Goal: Check status: Check status

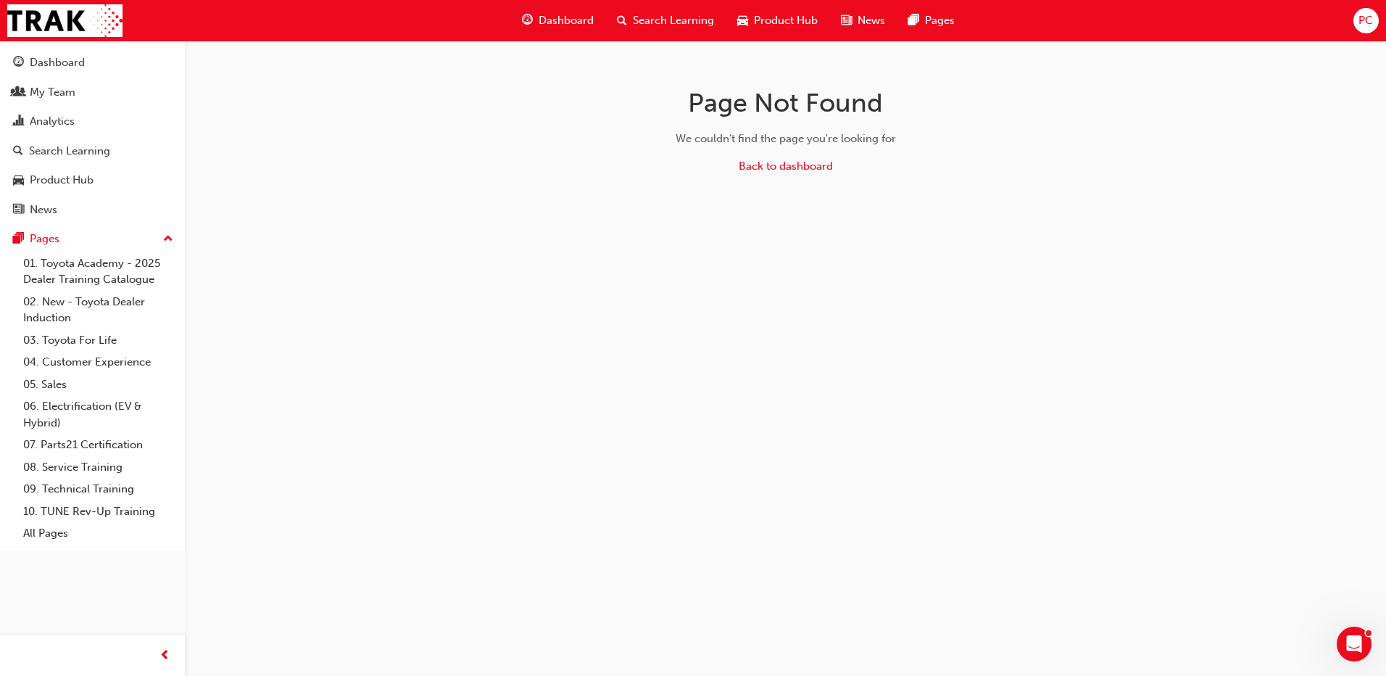
click at [553, 16] on span "Dashboard" at bounding box center [566, 20] width 55 height 17
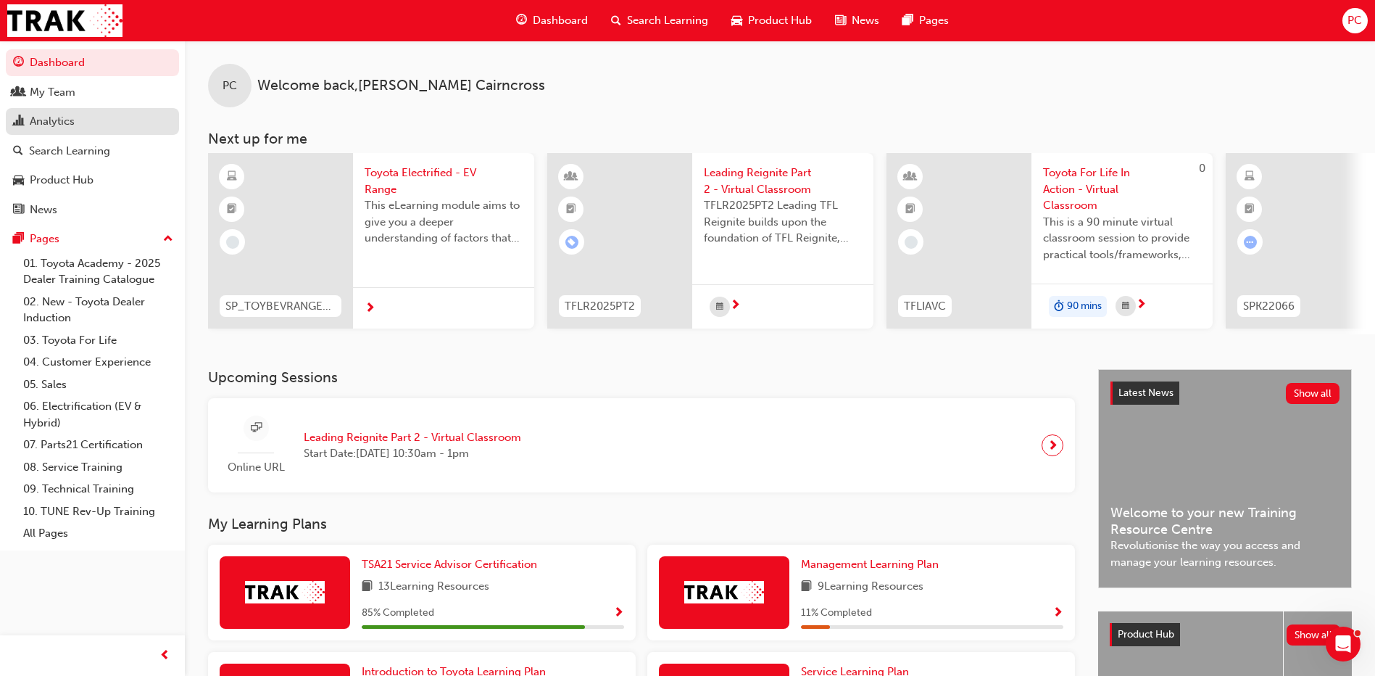
click at [50, 124] on div "Analytics" at bounding box center [52, 121] width 45 height 17
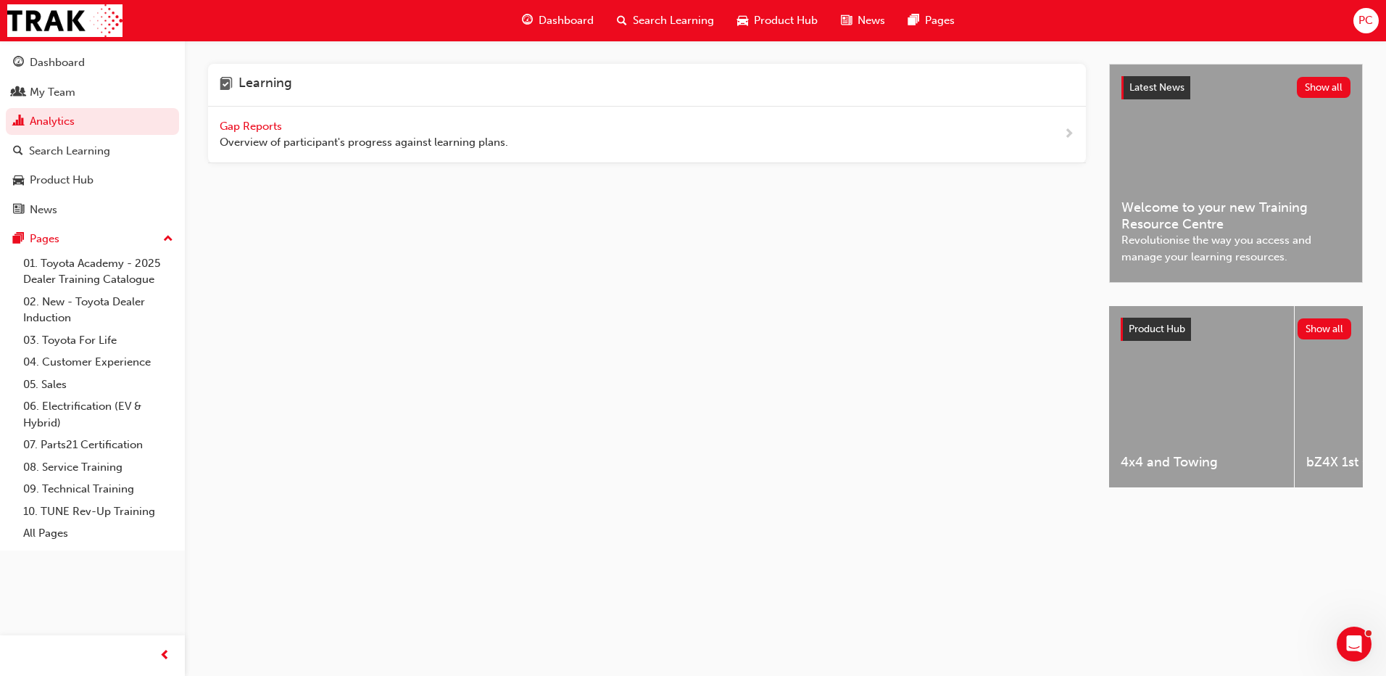
click at [263, 118] on div "Gap Reports Overview of participant's progress against learning plans." at bounding box center [364, 134] width 289 height 33
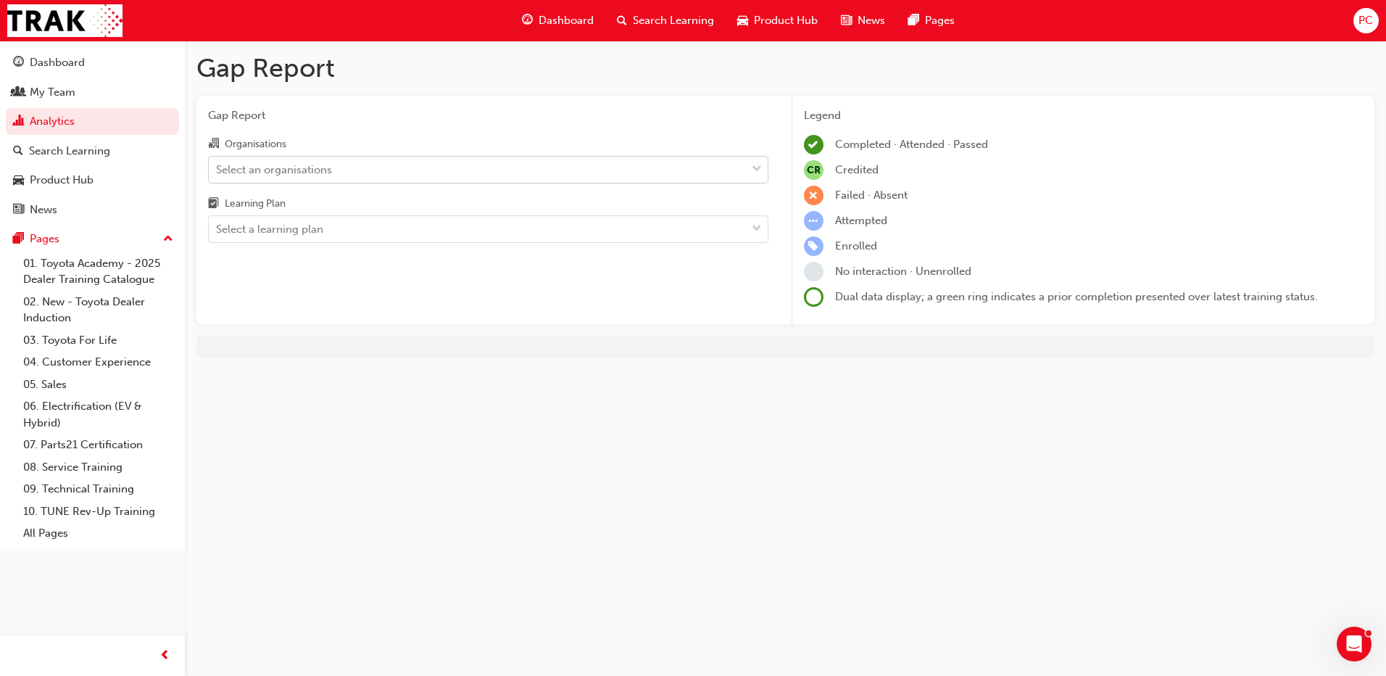
click at [494, 165] on div "Select an organisations" at bounding box center [477, 169] width 537 height 25
click at [218, 165] on input "Organisations Select an organisations" at bounding box center [216, 168] width 1 height 12
type input "t"
type input "Service Technician"
click at [1123, 86] on div "Gap Report Gap Report Organisations Select an organisations Learning Plan Selec…" at bounding box center [785, 211] width 1201 height 340
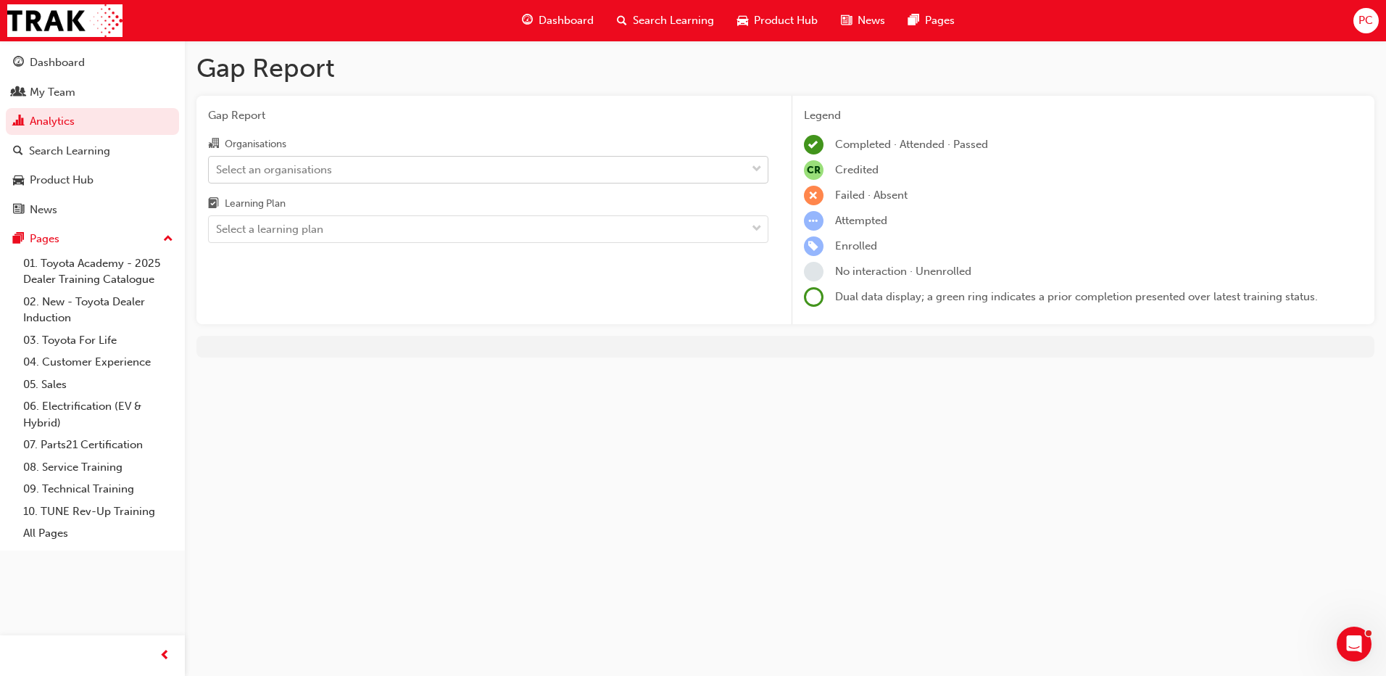
click at [603, 167] on div "Select an organisations" at bounding box center [477, 169] width 537 height 25
click at [218, 167] on input "Organisations Select an organisations" at bounding box center [216, 168] width 1 height 12
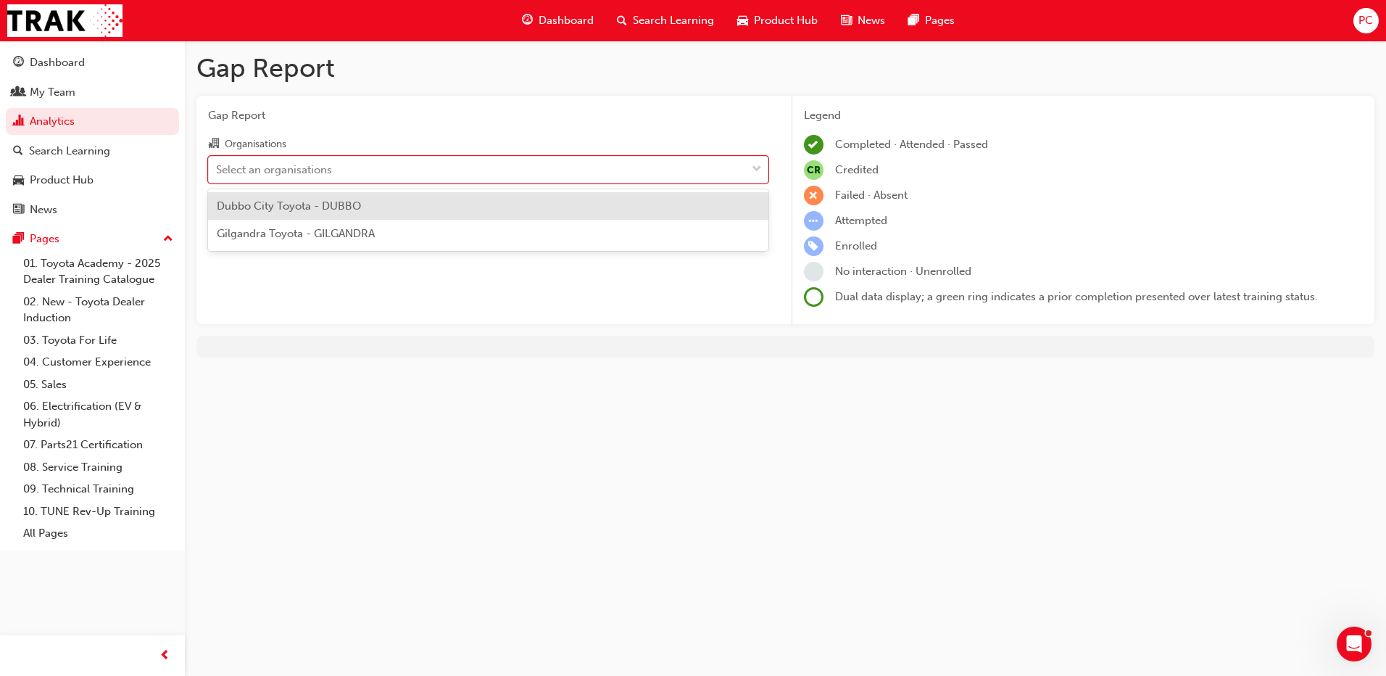
click at [582, 205] on div "Dubbo City Toyota - DUBBO" at bounding box center [488, 206] width 560 height 28
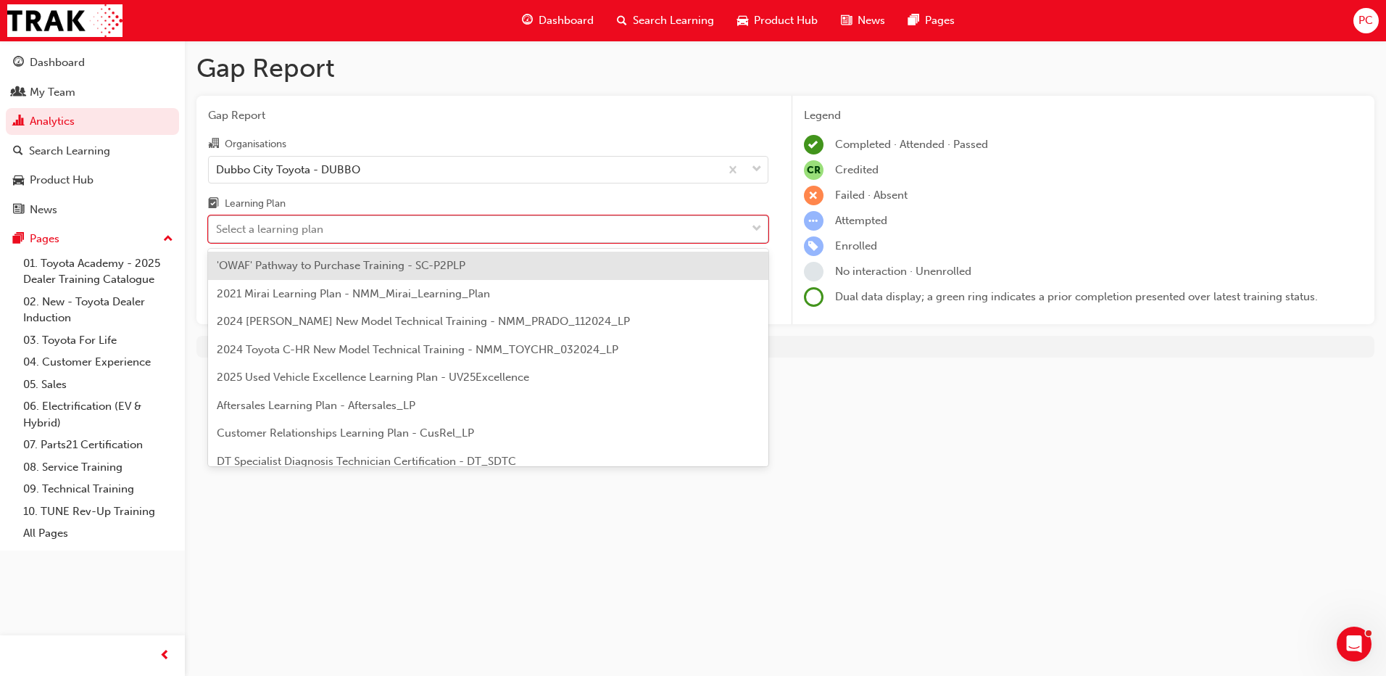
click at [533, 231] on div "Select a learning plan" at bounding box center [477, 229] width 537 height 25
click at [218, 231] on input "Learning Plan option 'OWAF' Pathway to Purchase Training - SC-P2PLP focused, 1 …" at bounding box center [216, 229] width 1 height 12
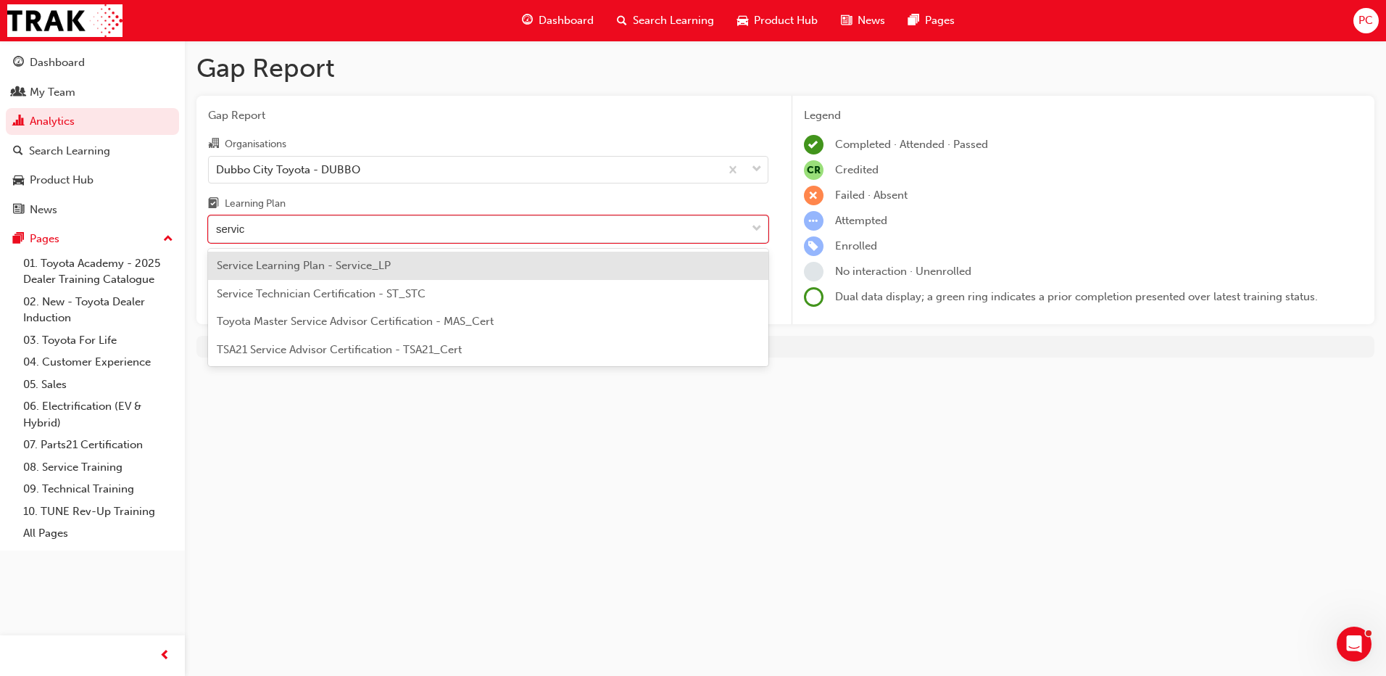
type input "service"
click at [481, 289] on div "Service Technician Certification - ST_STC" at bounding box center [488, 294] width 560 height 28
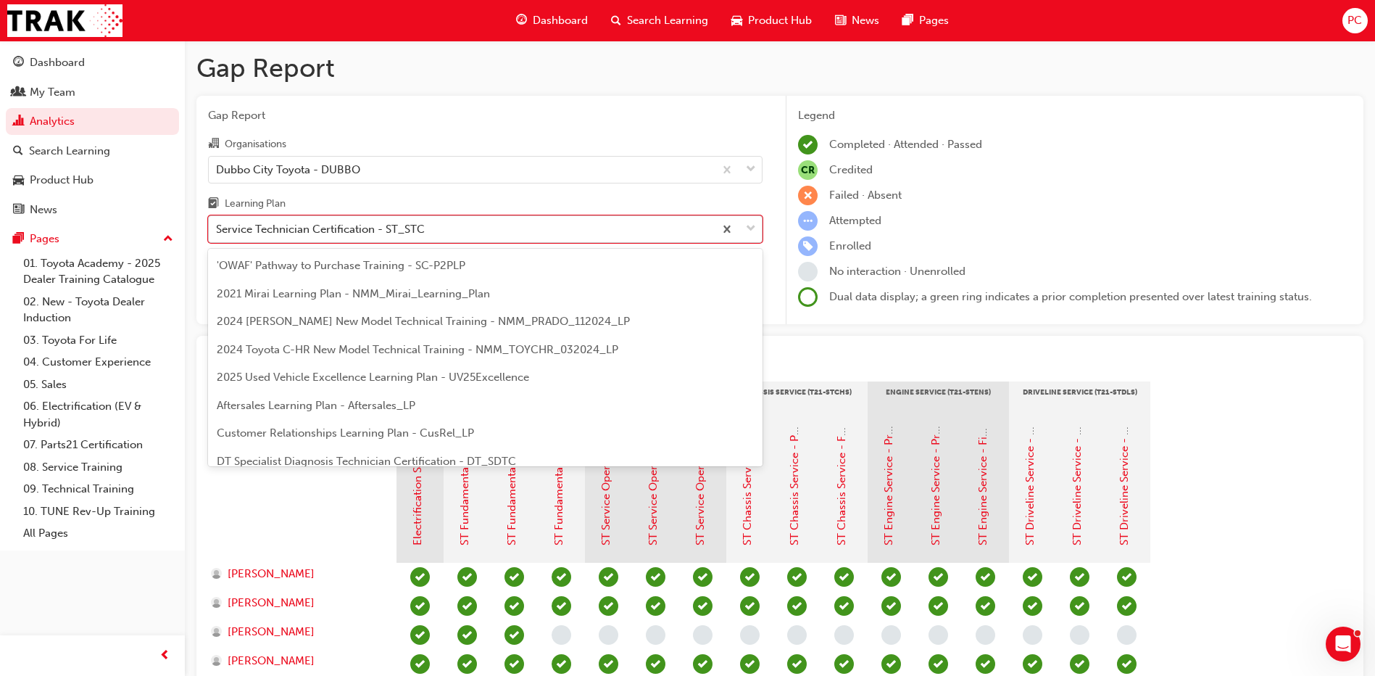
click at [491, 225] on div "Service Technician Certification - ST_STC" at bounding box center [461, 229] width 505 height 25
click at [218, 225] on input "Learning Plan option Service Technician Certification - ST_STC, selected. optio…" at bounding box center [216, 229] width 1 height 12
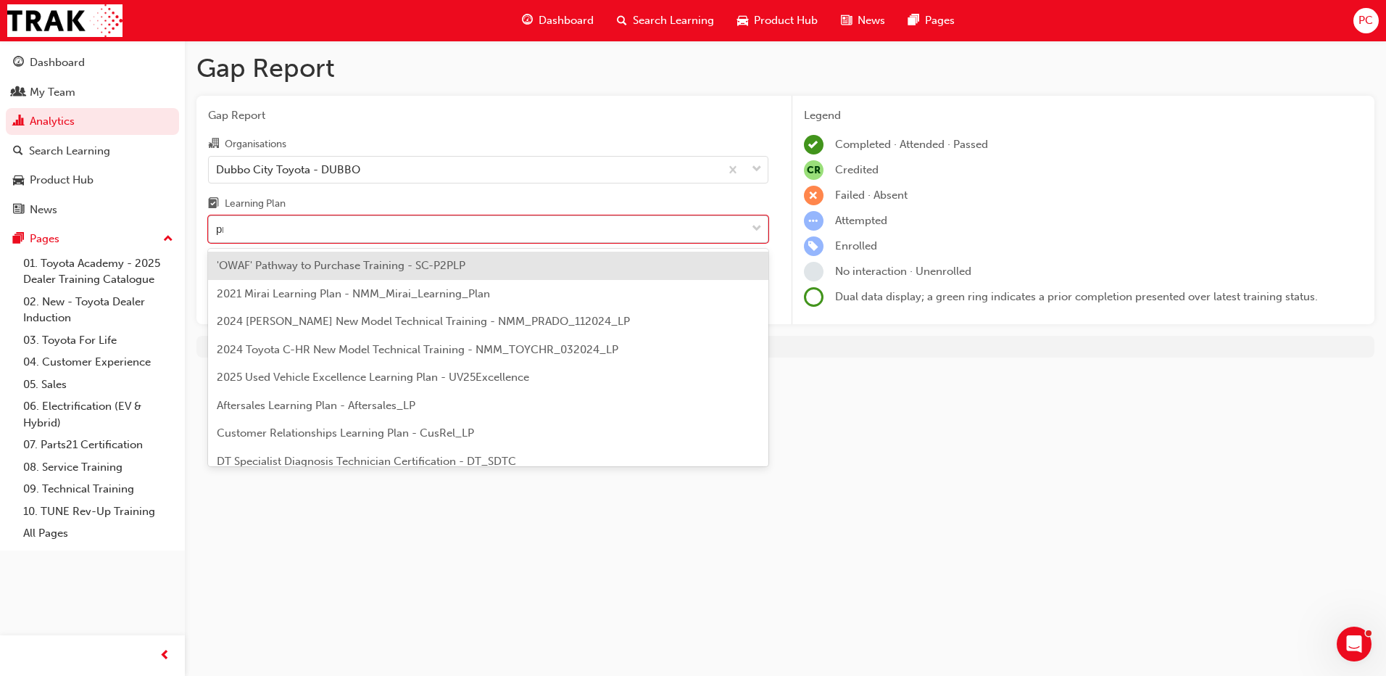
type input "pro"
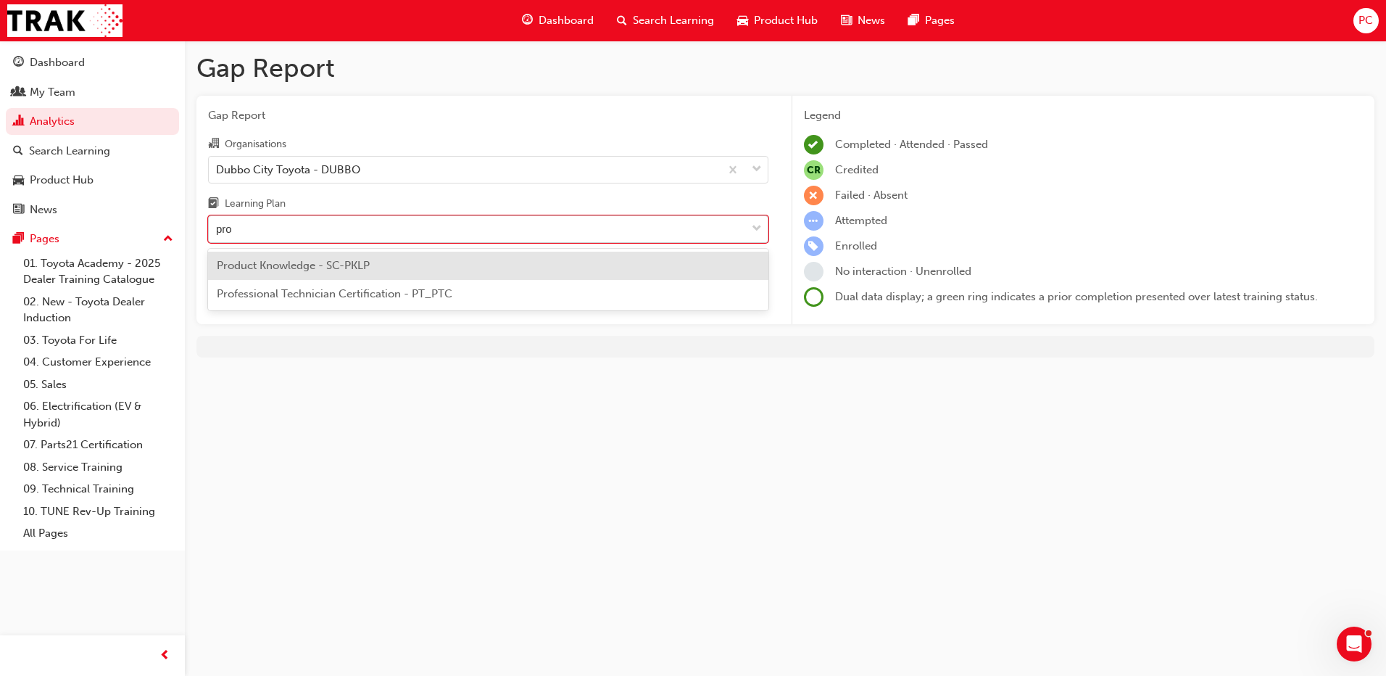
click at [478, 298] on div "Professional Technician Certification - PT_PTC" at bounding box center [488, 294] width 560 height 28
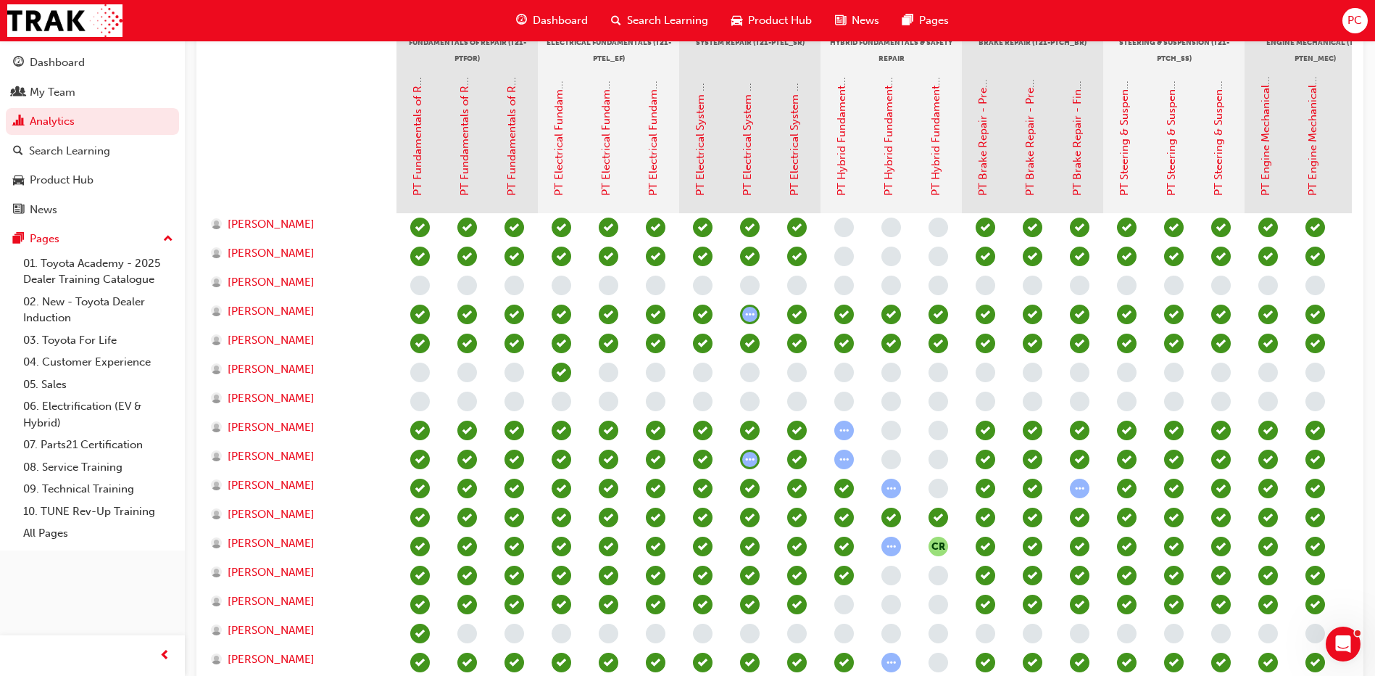
scroll to position [324, 0]
